Goal: Find specific page/section: Find specific page/section

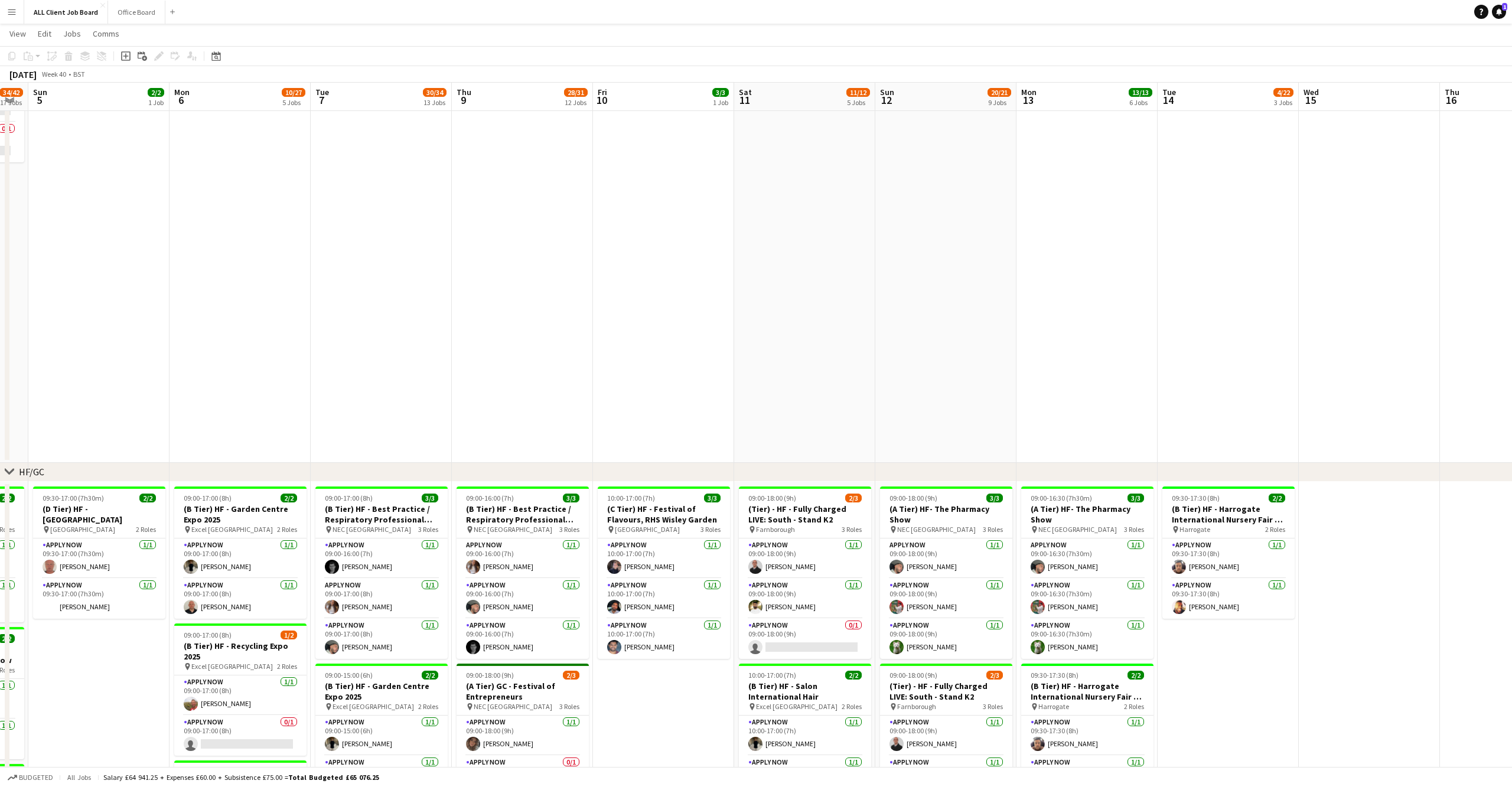
scroll to position [0, 401]
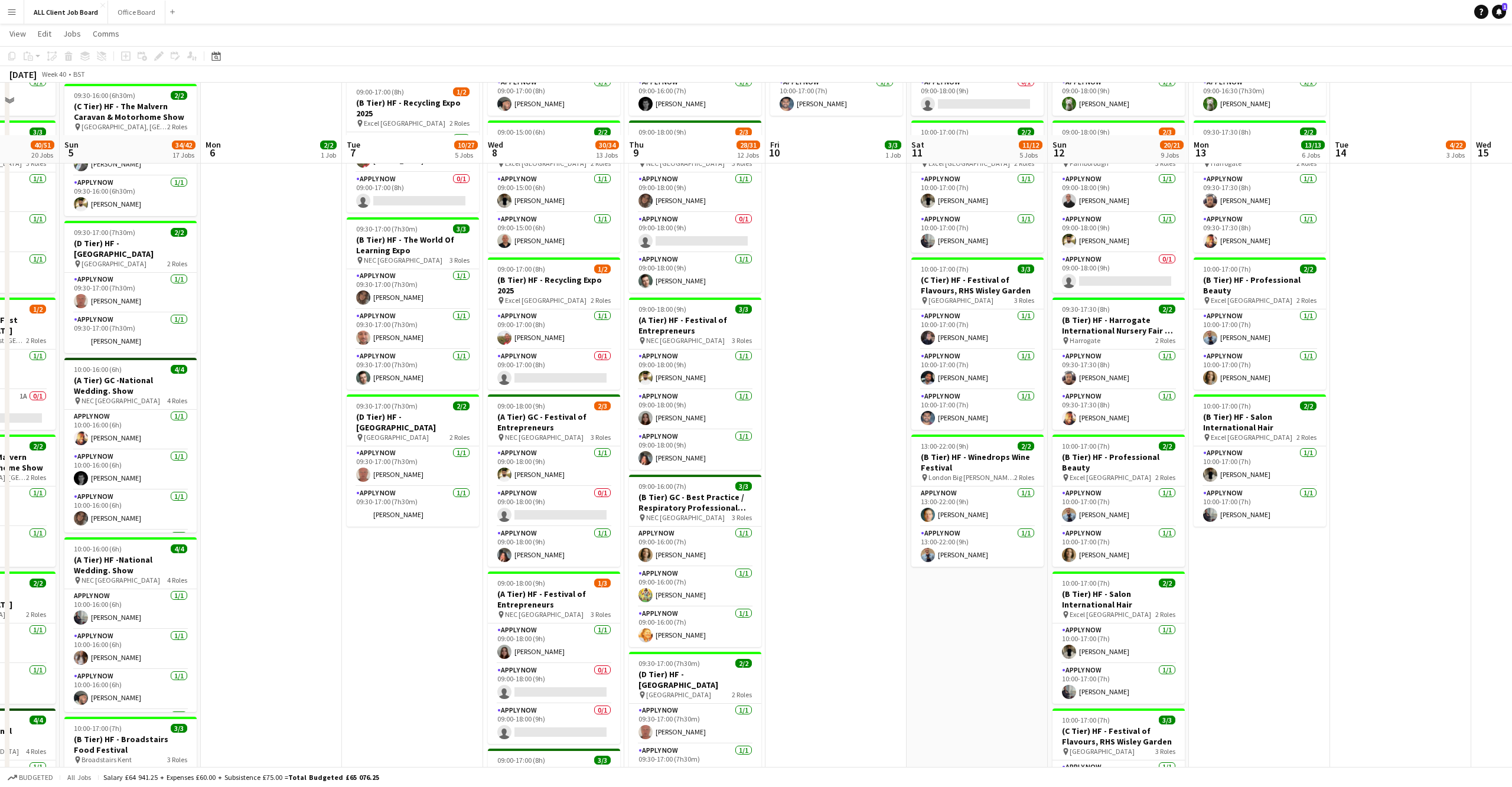
scroll to position [464, 0]
